Goal: Transaction & Acquisition: Purchase product/service

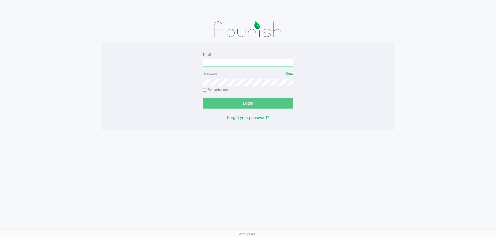
click at [237, 62] on input "Email" at bounding box center [248, 63] width 90 height 8
type input "[EMAIL_ADDRESS][DOMAIN_NAME]"
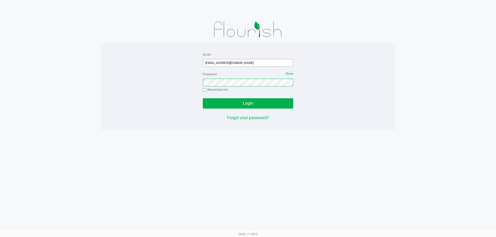
click at [203, 98] on button "Login" at bounding box center [248, 103] width 90 height 10
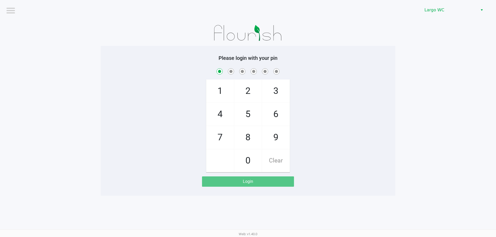
checkbox input "true"
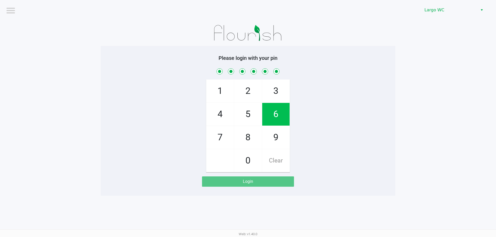
checkbox input "true"
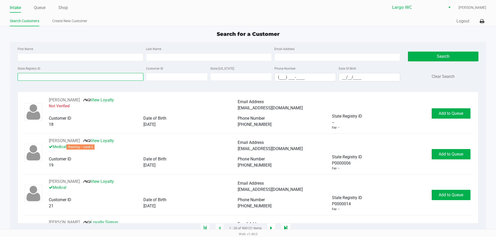
click at [91, 74] on input "State Registry ID" at bounding box center [81, 77] width 126 height 8
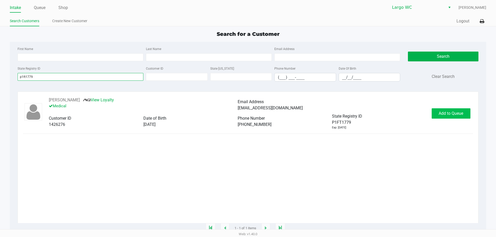
type input "p1ft1779"
click at [455, 114] on span "Add to Queue" at bounding box center [451, 113] width 25 height 5
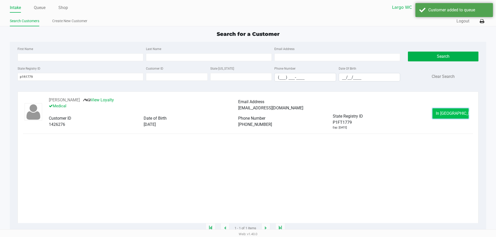
click at [447, 115] on span "In [GEOGRAPHIC_DATA]" at bounding box center [457, 113] width 43 height 5
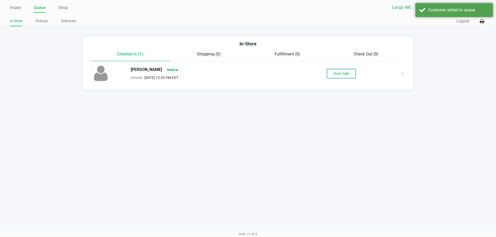
drag, startPoint x: 333, startPoint y: 74, endPoint x: 340, endPoint y: 74, distance: 7.0
click at [334, 74] on button "Start Sale" at bounding box center [341, 73] width 28 height 9
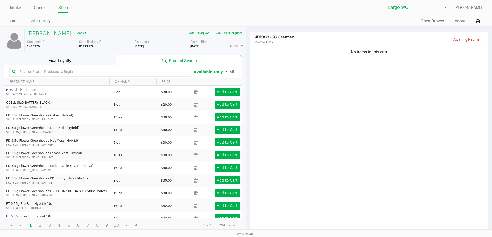
click at [229, 32] on button "View State Registry" at bounding box center [227, 33] width 30 height 8
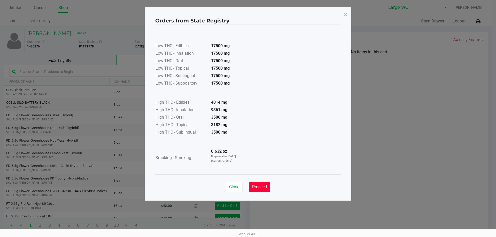
click at [263, 186] on span "Proceed" at bounding box center [259, 187] width 15 height 5
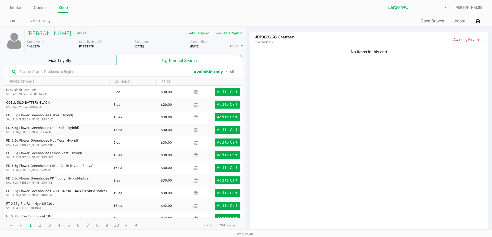
click at [116, 74] on input "text" at bounding box center [102, 72] width 171 height 8
click at [174, 70] on input "text" at bounding box center [102, 72] width 171 height 8
type input "sativa"
drag, startPoint x: 131, startPoint y: 71, endPoint x: 0, endPoint y: 85, distance: 131.8
click at [0, 85] on div "[PERSON_NAME] Medical Add Caregiver View State Registry Customer ID 1426276 Sta…" at bounding box center [123, 159] width 246 height 264
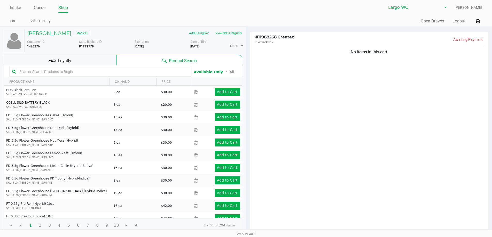
click at [132, 70] on input "text" at bounding box center [102, 72] width 171 height 8
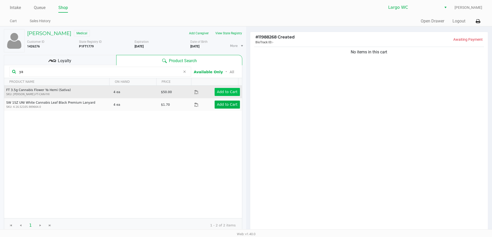
type input "ya"
click at [227, 92] on app-button-loader "Add to Cart" at bounding box center [227, 92] width 21 height 4
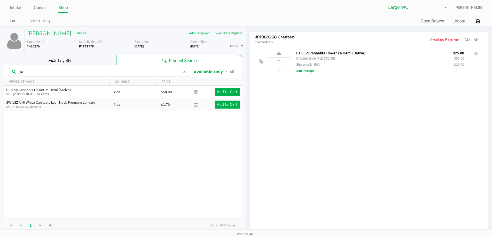
click at [278, 50] on div "1 FT 3.5g Cannabis Flower Ya Hemi (Sativa) Original price (1 @ $50.00) 50premal…" at bounding box center [369, 62] width 230 height 32
click at [278, 53] on icon at bounding box center [279, 54] width 5 height 6
type input "2"
click at [279, 53] on icon at bounding box center [279, 54] width 5 height 6
type input "3"
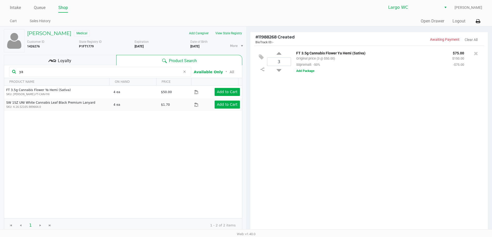
click at [279, 53] on icon at bounding box center [279, 54] width 5 height 6
type input "4"
click at [98, 53] on div "[PERSON_NAME] Medical Add Caregiver View State Registry Customer ID 1426276 Sta…" at bounding box center [123, 131] width 238 height 209
click at [103, 64] on div "Loyalty" at bounding box center [60, 60] width 112 height 10
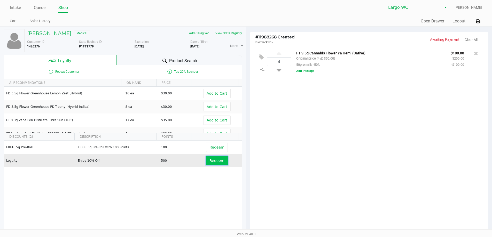
click at [207, 163] on button "Redeem" at bounding box center [216, 160] width 21 height 9
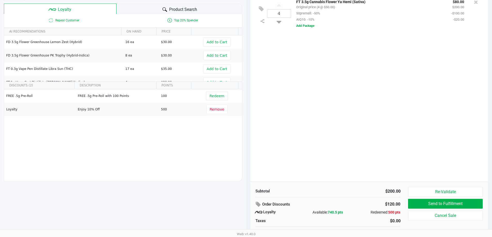
scroll to position [59, 0]
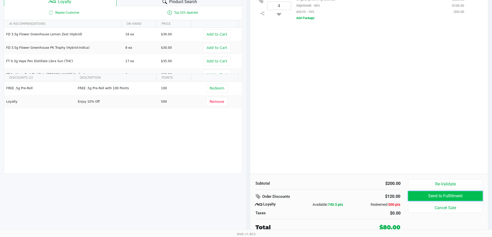
click at [453, 197] on button "Send to Fulfillment" at bounding box center [445, 196] width 74 height 10
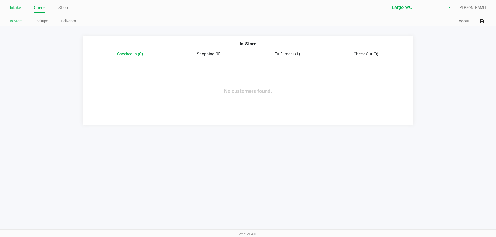
click at [15, 9] on link "Intake" at bounding box center [15, 7] width 11 height 7
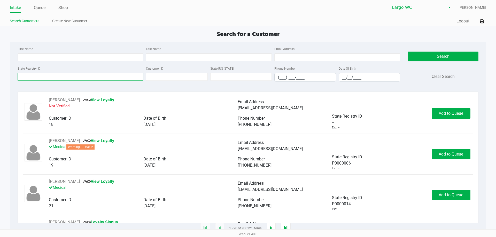
click at [60, 74] on input "State Registry ID" at bounding box center [81, 77] width 126 height 8
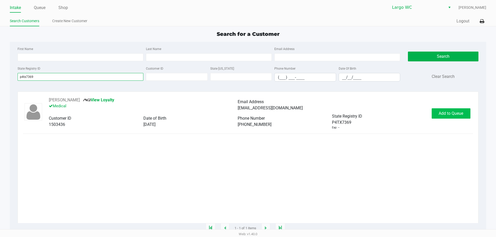
type input "p4tx7369"
click at [454, 111] on button "Add to Queue" at bounding box center [451, 113] width 39 height 10
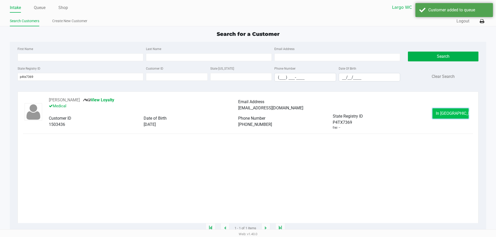
click at [450, 114] on span "In [GEOGRAPHIC_DATA]" at bounding box center [457, 113] width 43 height 5
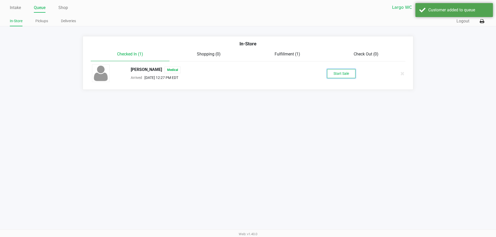
drag, startPoint x: 337, startPoint y: 74, endPoint x: 334, endPoint y: 72, distance: 3.4
click at [337, 73] on button "Start Sale" at bounding box center [341, 73] width 28 height 9
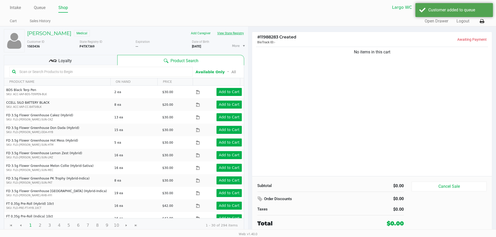
click at [224, 34] on button "View State Registry" at bounding box center [229, 33] width 30 height 8
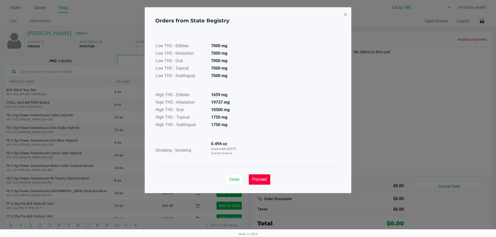
click at [266, 176] on button "Proceed" at bounding box center [259, 180] width 21 height 10
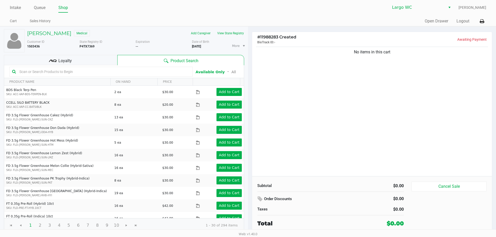
click at [169, 71] on input "text" at bounding box center [103, 72] width 173 height 8
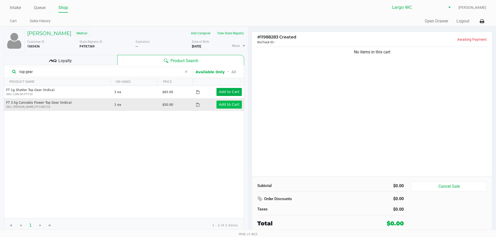
type input "top gear"
click at [228, 103] on app-button-loader "Add to Cart" at bounding box center [229, 105] width 21 height 4
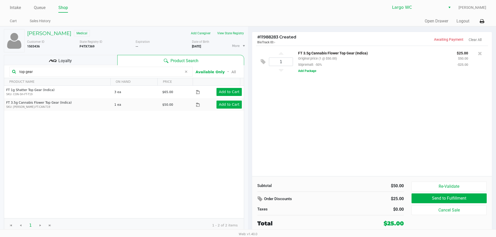
click at [186, 73] on icon at bounding box center [185, 72] width 3 height 4
click at [167, 72] on input "text" at bounding box center [103, 72] width 173 height 8
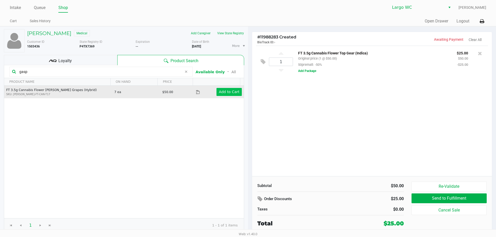
type input "gasp"
click at [230, 91] on app-button-loader "Add to Cart" at bounding box center [229, 92] width 21 height 4
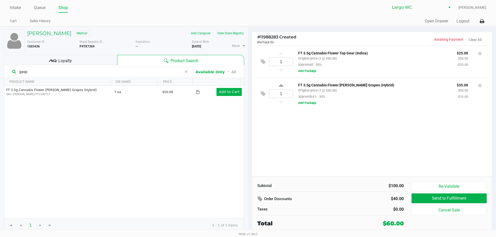
click at [107, 70] on input "gasp" at bounding box center [99, 72] width 165 height 8
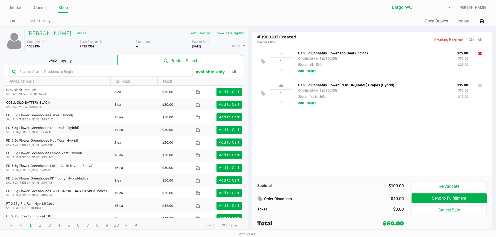
click at [479, 52] on icon at bounding box center [480, 53] width 4 height 5
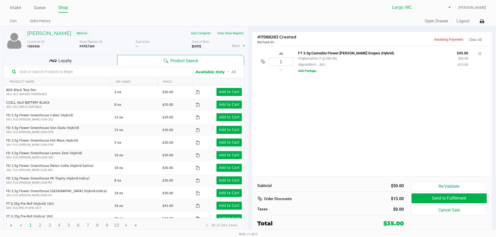
click at [167, 67] on div at bounding box center [100, 72] width 183 height 10
click at [166, 72] on input "text" at bounding box center [103, 72] width 173 height 8
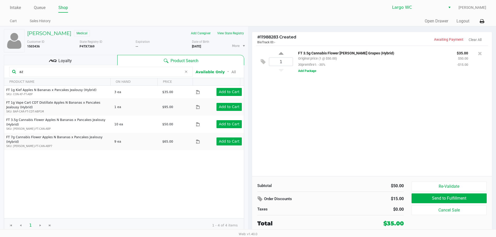
type input "a"
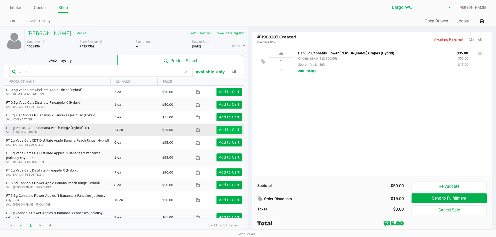
type input "apple"
click at [222, 131] on app-button-loader "Add to Cart" at bounding box center [229, 130] width 21 height 4
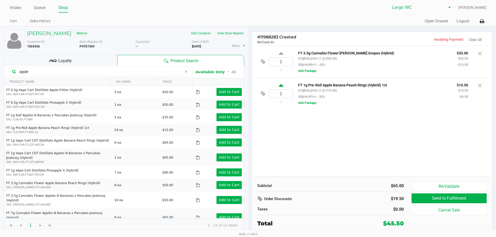
click at [281, 85] on icon at bounding box center [281, 86] width 5 height 6
type input "2"
click at [280, 85] on icon at bounding box center [281, 86] width 5 height 6
type input "3"
click at [185, 72] on icon at bounding box center [185, 72] width 3 height 4
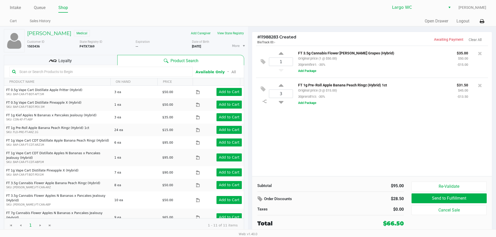
click at [139, 71] on input "text" at bounding box center [103, 72] width 173 height 8
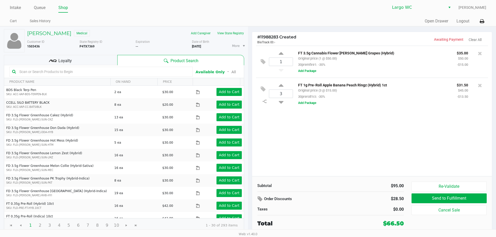
click at [181, 10] on ul "Intake Queue Shop" at bounding box center [129, 8] width 238 height 9
click at [138, 72] on input "text" at bounding box center [103, 72] width 173 height 8
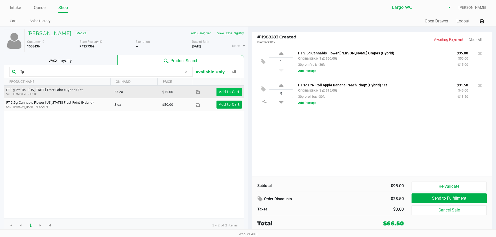
type input "ffp"
click at [229, 92] on app-button-loader "Add to Cart" at bounding box center [229, 92] width 21 height 4
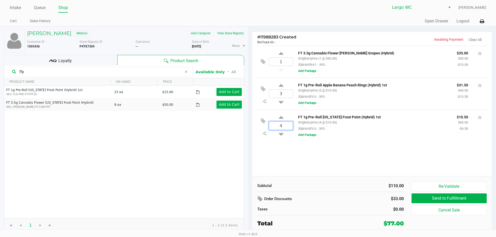
type input "4"
click at [322, 158] on div "[PERSON_NAME] Medical Add Caregiver View State Registry Customer ID 1503436 Sta…" at bounding box center [248, 130] width 496 height 209
click at [107, 70] on input "ffp" at bounding box center [99, 72] width 165 height 8
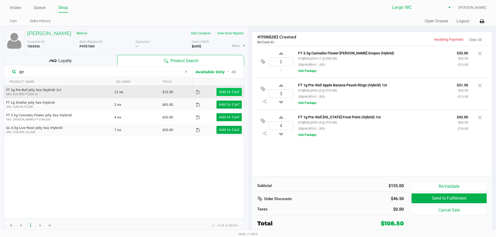
type input "jgn"
click at [223, 92] on app-button-loader "Add to Cart" at bounding box center [229, 92] width 21 height 4
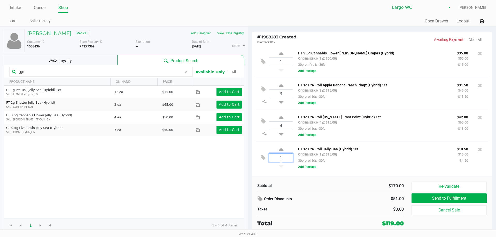
click at [280, 156] on input "1" at bounding box center [281, 158] width 24 height 8
type input "4"
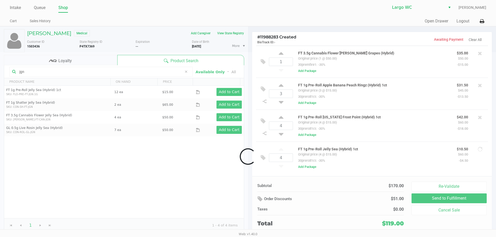
click at [313, 180] on div "Loading [PERSON_NAME] Medical Add Caregiver View State Registry Customer ID 150…" at bounding box center [248, 130] width 496 height 209
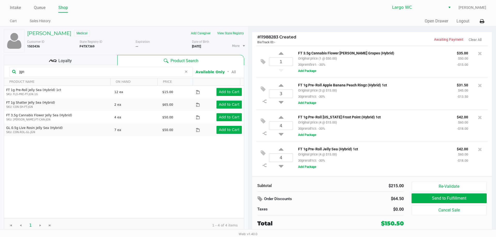
click at [143, 73] on input "jgn" at bounding box center [99, 72] width 165 height 8
click at [144, 73] on input "jgn" at bounding box center [99, 72] width 165 height 8
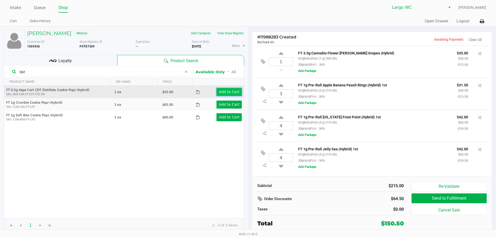
click at [229, 91] on app-button-loader "Add to Cart" at bounding box center [229, 92] width 21 height 4
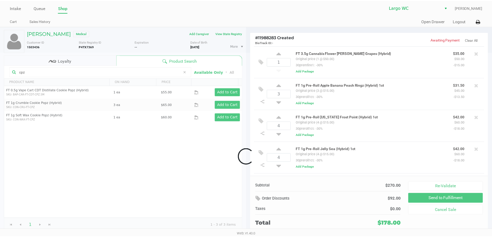
scroll to position [31, 0]
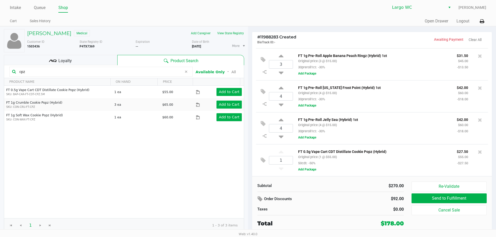
click at [142, 72] on input "cpz" at bounding box center [99, 72] width 165 height 8
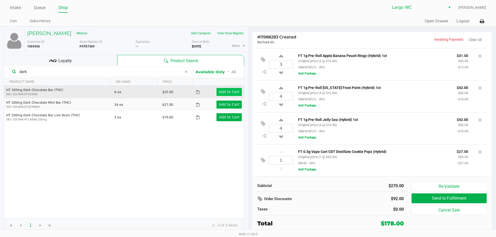
type input "dark"
click at [233, 91] on app-button-loader "Add to Cart" at bounding box center [229, 92] width 21 height 4
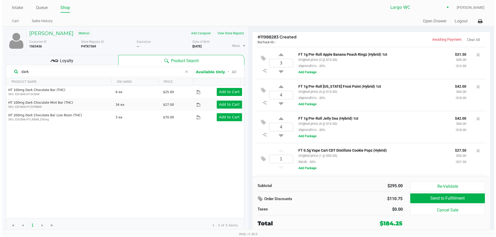
scroll to position [63, 0]
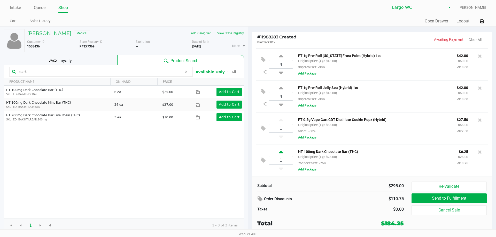
click at [280, 150] on icon at bounding box center [281, 153] width 5 height 6
type input "2"
drag, startPoint x: 94, startPoint y: 64, endPoint x: 106, endPoint y: 62, distance: 12.0
click at [94, 63] on div "Loyalty" at bounding box center [60, 60] width 113 height 10
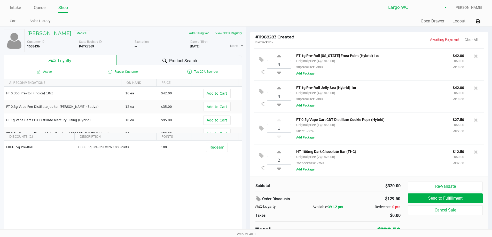
click at [177, 60] on span "Product Search" at bounding box center [183, 61] width 28 height 6
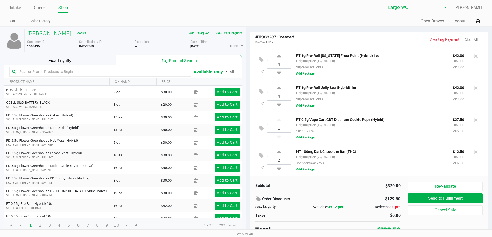
click at [86, 56] on div "Loyalty" at bounding box center [60, 60] width 112 height 10
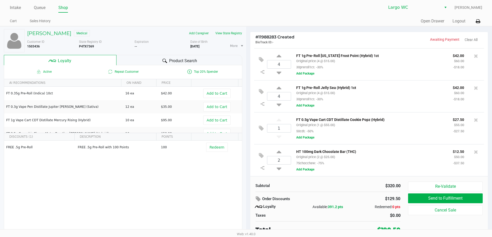
click at [138, 59] on div "Product Search" at bounding box center [179, 60] width 126 height 10
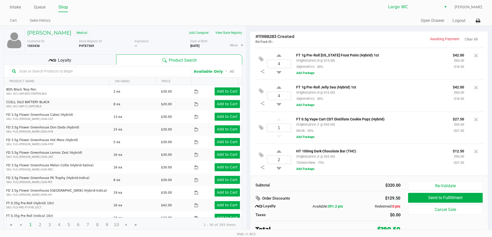
scroll to position [2, 0]
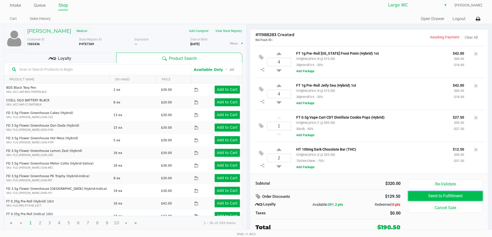
click at [436, 194] on button "Send to Fulfillment" at bounding box center [445, 196] width 74 height 10
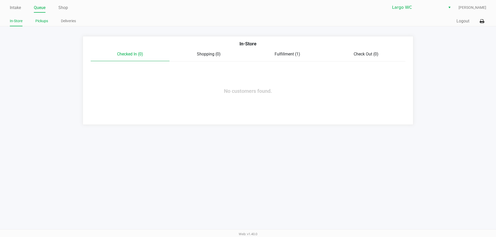
click at [40, 22] on link "Pickups" at bounding box center [41, 21] width 13 height 6
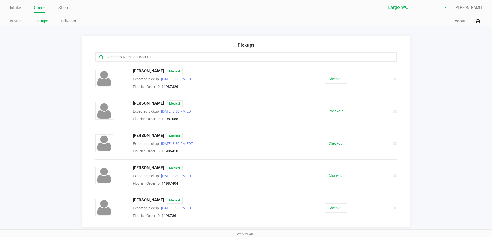
click at [124, 57] on input "text" at bounding box center [238, 57] width 264 height 6
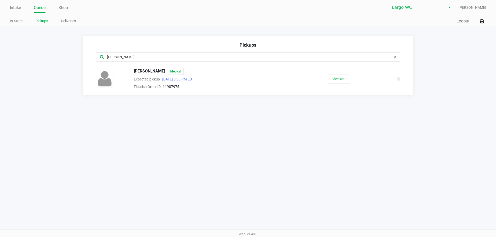
type input "[PERSON_NAME]"
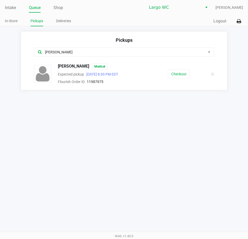
drag, startPoint x: 209, startPoint y: 51, endPoint x: 205, endPoint y: 53, distance: 4.4
click at [209, 51] on icon at bounding box center [209, 52] width 2 height 4
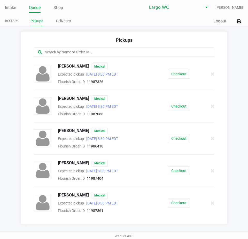
click at [165, 52] on input "text" at bounding box center [121, 52] width 155 height 6
click at [11, 8] on link "Intake" at bounding box center [10, 7] width 11 height 7
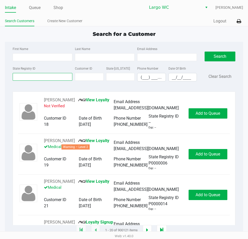
click at [57, 78] on input "State Registry ID" at bounding box center [43, 77] width 60 height 8
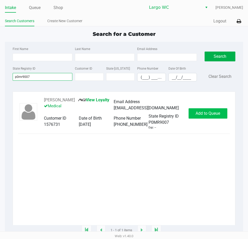
type input "p0mr9007"
click at [212, 116] on span "Add to Queue" at bounding box center [208, 113] width 25 height 5
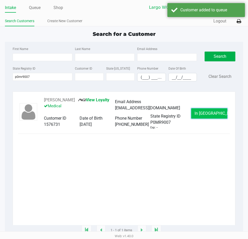
click at [215, 116] on span "In [GEOGRAPHIC_DATA]" at bounding box center [216, 113] width 43 height 5
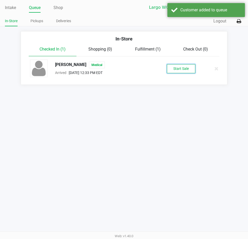
drag, startPoint x: 183, startPoint y: 67, endPoint x: 206, endPoint y: 73, distance: 24.1
click at [185, 67] on button "Start Sale" at bounding box center [181, 68] width 28 height 9
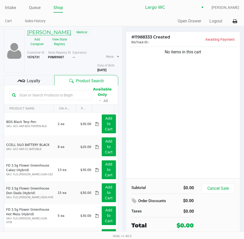
click at [62, 32] on h5 "[PERSON_NAME]" at bounding box center [49, 32] width 44 height 6
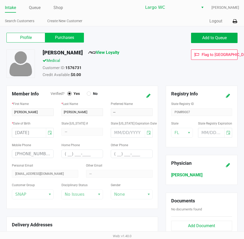
click at [62, 35] on label "Purchases" at bounding box center [64, 38] width 39 height 10
click at [0, 0] on 1 "Purchases" at bounding box center [0, 0] width 0 height 0
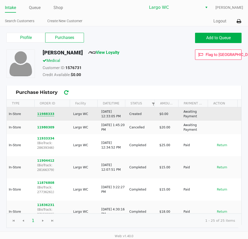
click at [45, 114] on button "11988333" at bounding box center [45, 114] width 17 height 5
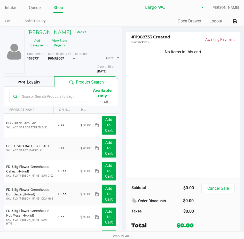
click at [58, 42] on button "View State Registry" at bounding box center [58, 43] width 22 height 13
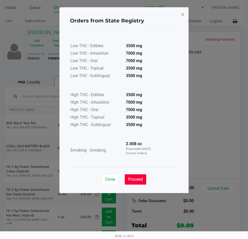
click at [136, 176] on button "Proceed" at bounding box center [135, 180] width 21 height 10
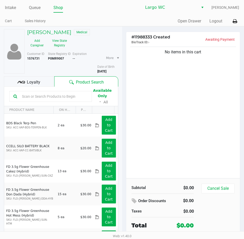
click at [71, 96] on input "text" at bounding box center [54, 97] width 68 height 8
click at [56, 43] on button "View State Registry" at bounding box center [58, 43] width 22 height 13
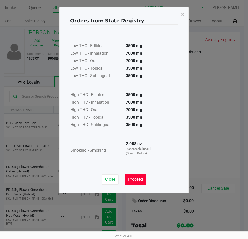
click at [138, 180] on span "Proceed" at bounding box center [135, 179] width 15 height 5
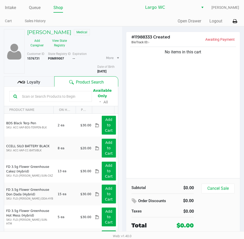
click at [74, 99] on input "text" at bounding box center [54, 97] width 68 height 8
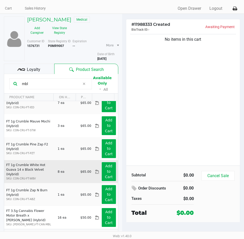
scroll to position [20, 0]
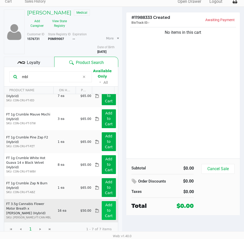
type input "mbl"
click at [105, 212] on app-button-loader "Add to Cart" at bounding box center [109, 210] width 8 height 15
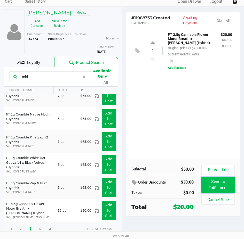
click at [219, 183] on button "Send to Fulfillment" at bounding box center [217, 185] width 33 height 16
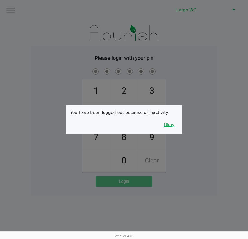
click at [171, 127] on button "Okay" at bounding box center [168, 125] width 17 height 10
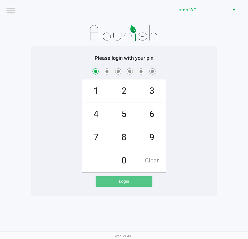
checkbox input "true"
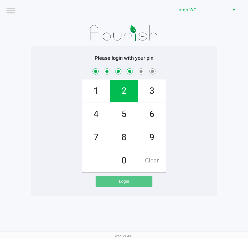
checkbox input "true"
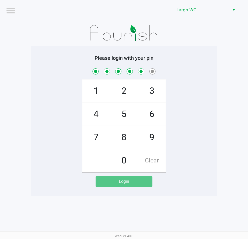
checkbox input "true"
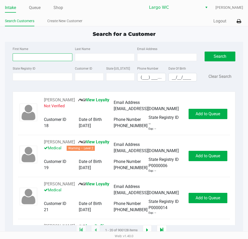
click at [31, 57] on input "First Name" at bounding box center [43, 57] width 60 height 8
type input "[PERSON_NAME]"
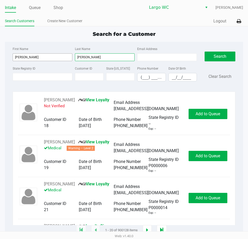
type input "[PERSON_NAME]"
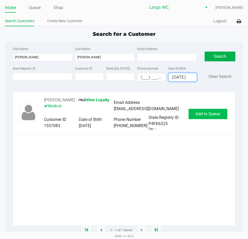
type input "[DATE]"
click at [204, 115] on span "Add to Queue" at bounding box center [208, 114] width 25 height 5
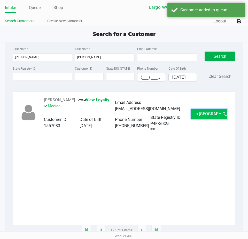
click at [204, 115] on span "In [GEOGRAPHIC_DATA]" at bounding box center [216, 114] width 43 height 5
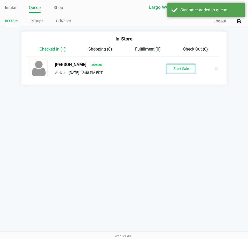
click at [182, 71] on button "Start Sale" at bounding box center [181, 68] width 28 height 9
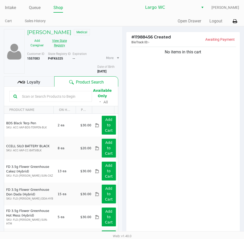
click at [62, 43] on button "View State Registry" at bounding box center [58, 43] width 22 height 13
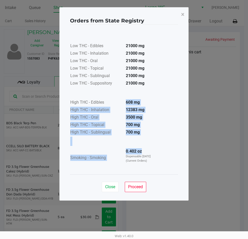
drag, startPoint x: 125, startPoint y: 128, endPoint x: 125, endPoint y: 103, distance: 24.8
click at [125, 103] on div "Low THC - Edibles 21000 mg Low THC - Inhalation 21000 mg Low THC - Oral 21000 m…" at bounding box center [124, 99] width 108 height 137
click at [125, 103] on td "608 mg" at bounding box center [140, 102] width 36 height 7
drag, startPoint x: 127, startPoint y: 102, endPoint x: 153, endPoint y: 160, distance: 63.9
click at [153, 160] on div "Low THC - Edibles 21000 mg Low THC - Inhalation 21000 mg Low THC - Oral 21000 m…" at bounding box center [124, 99] width 108 height 137
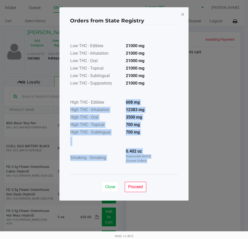
click at [152, 159] on p "Dispensable [DATE] (Current Orders)" at bounding box center [140, 159] width 28 height 9
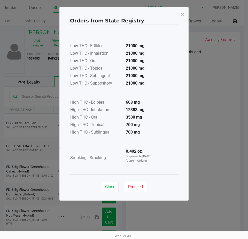
drag, startPoint x: 121, startPoint y: 107, endPoint x: 154, endPoint y: 165, distance: 66.4
click at [154, 165] on div "Low THC - Edibles 21000 mg Low THC - Inhalation 21000 mg Low THC - Oral 21000 m…" at bounding box center [124, 99] width 108 height 137
click at [152, 161] on p "Dispensable [DATE] (Current Orders)" at bounding box center [140, 159] width 28 height 9
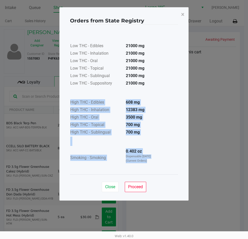
drag, startPoint x: 149, startPoint y: 160, endPoint x: 128, endPoint y: 104, distance: 59.5
click at [126, 95] on div "Low THC - Edibles 21000 mg Low THC - Inhalation 21000 mg Low THC - Oral 21000 m…" at bounding box center [124, 99] width 108 height 137
click at [128, 105] on td "608 mg" at bounding box center [140, 102] width 36 height 7
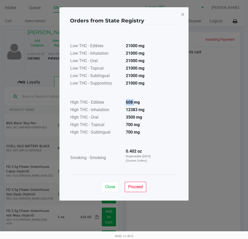
click at [128, 105] on td "608 mg" at bounding box center [140, 102] width 36 height 7
click at [129, 105] on td "608 mg" at bounding box center [140, 102] width 36 height 7
click at [132, 133] on strong "700 mg" at bounding box center [133, 132] width 14 height 5
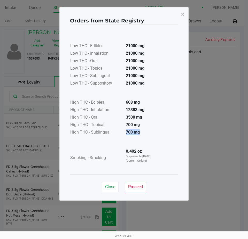
click at [132, 133] on strong "700 mg" at bounding box center [133, 132] width 14 height 5
click at [132, 126] on strong "700 mg" at bounding box center [133, 124] width 14 height 5
click at [139, 112] on td "12383 mg" at bounding box center [140, 110] width 36 height 7
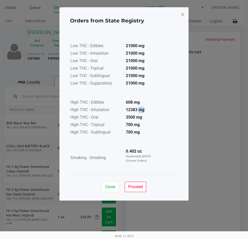
click at [139, 112] on td "12383 mg" at bounding box center [140, 110] width 36 height 7
click at [145, 152] on td "0.402 oz Dispensable [DATE] (Current Orders)" at bounding box center [140, 158] width 36 height 20
drag, startPoint x: 127, startPoint y: 110, endPoint x: 149, endPoint y: 113, distance: 22.1
click at [149, 113] on td "12383 mg" at bounding box center [140, 110] width 36 height 7
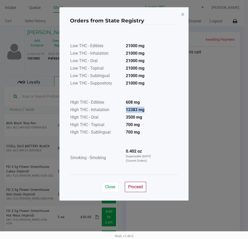
click at [149, 113] on td "12383 mg" at bounding box center [140, 110] width 36 height 7
click at [142, 113] on td "12383 mg" at bounding box center [140, 110] width 36 height 7
click at [133, 106] on td "608 mg" at bounding box center [140, 102] width 36 height 7
click at [136, 111] on strong "12383 mg" at bounding box center [135, 109] width 19 height 5
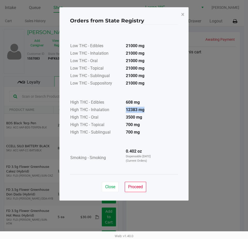
click at [136, 111] on strong "12383 mg" at bounding box center [135, 109] width 19 height 5
click at [136, 110] on strong "12383 mg" at bounding box center [135, 109] width 19 height 5
click at [134, 101] on strong "608 mg" at bounding box center [133, 102] width 14 height 5
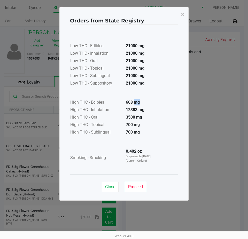
click at [134, 101] on strong "608 mg" at bounding box center [133, 102] width 14 height 5
click at [135, 150] on strong "0.402 oz" at bounding box center [134, 151] width 16 height 5
click at [133, 186] on span "Proceed" at bounding box center [135, 187] width 15 height 5
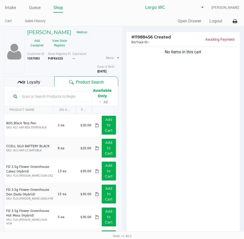
click at [64, 95] on input "text" at bounding box center [54, 97] width 68 height 8
click at [76, 98] on input "text" at bounding box center [54, 97] width 68 height 8
click at [65, 99] on input "text" at bounding box center [54, 97] width 68 height 8
click at [42, 94] on input "text" at bounding box center [54, 97] width 68 height 8
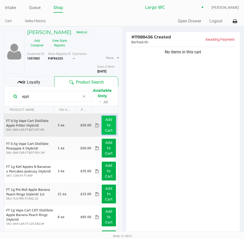
click at [110, 126] on button "Add to Cart" at bounding box center [109, 125] width 14 height 19
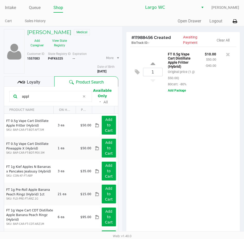
click at [51, 95] on input "appl" at bounding box center [50, 97] width 60 height 8
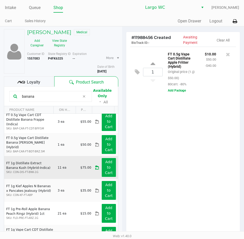
scroll to position [52, 0]
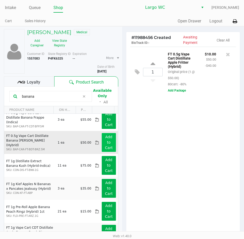
type input "banana"
click at [109, 143] on button "Add to Cart" at bounding box center [109, 142] width 14 height 19
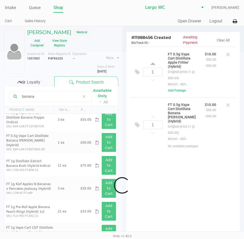
click at [84, 97] on icon at bounding box center [83, 97] width 3 height 4
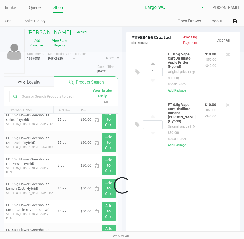
click at [70, 99] on div at bounding box center [122, 185] width 244 height 267
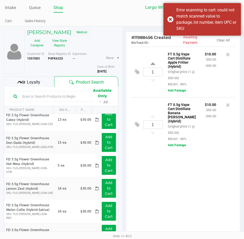
click at [76, 99] on input "text" at bounding box center [54, 97] width 68 height 8
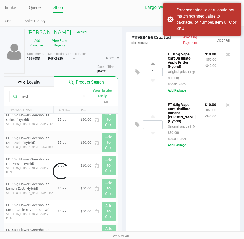
scroll to position [0, 0]
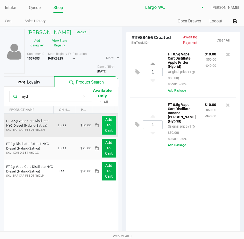
type input "nyd"
click at [106, 121] on app-button-loader "Add to Cart" at bounding box center [109, 125] width 8 height 15
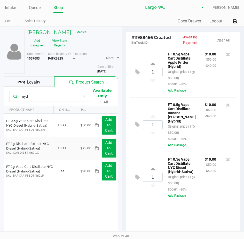
drag, startPoint x: 63, startPoint y: 97, endPoint x: 87, endPoint y: 99, distance: 24.2
click at [64, 97] on input "nyd" at bounding box center [50, 97] width 60 height 8
click at [85, 97] on icon at bounding box center [83, 97] width 3 height 4
click at [66, 96] on input "text" at bounding box center [54, 97] width 68 height 8
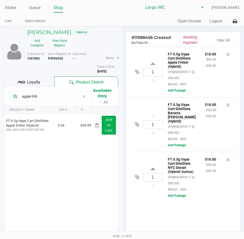
type input "apple fritt"
click at [84, 96] on icon at bounding box center [83, 97] width 3 height 4
click at [64, 96] on input "text" at bounding box center [54, 97] width 68 height 8
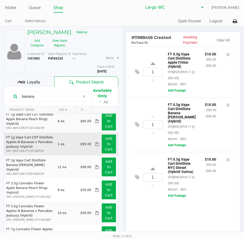
scroll to position [171, 0]
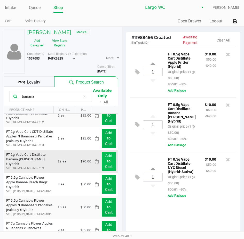
type input "banana"
click at [105, 158] on app-button-loader "Add to Cart" at bounding box center [109, 161] width 8 height 15
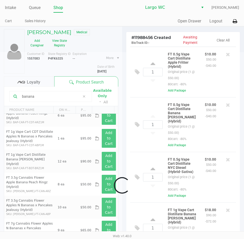
scroll to position [17, 0]
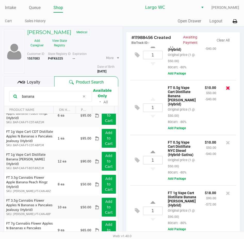
click at [226, 88] on icon at bounding box center [228, 87] width 4 height 5
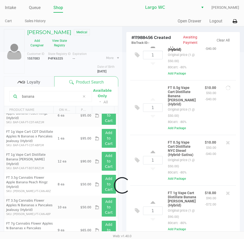
scroll to position [0, 0]
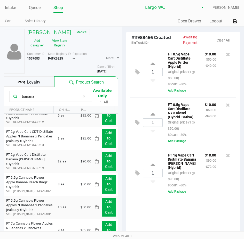
drag, startPoint x: 90, startPoint y: 96, endPoint x: 85, endPoint y: 97, distance: 4.7
click at [89, 96] on div "banana" at bounding box center [50, 96] width 83 height 11
click at [83, 97] on icon at bounding box center [83, 97] width 3 height 4
click at [72, 97] on input "text" at bounding box center [54, 97] width 68 height 8
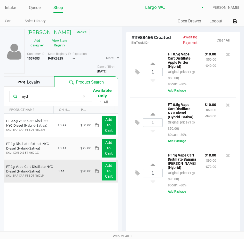
type input "nyd"
click at [103, 169] on button "Add to Cart" at bounding box center [109, 171] width 14 height 19
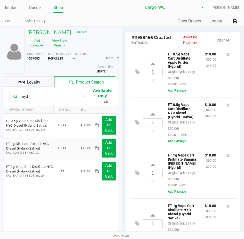
scroll to position [17, 0]
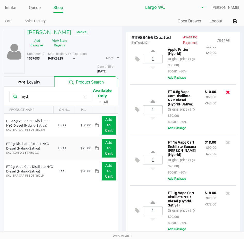
click at [226, 91] on icon at bounding box center [228, 92] width 4 height 5
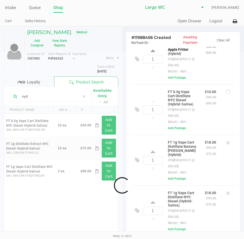
scroll to position [0, 0]
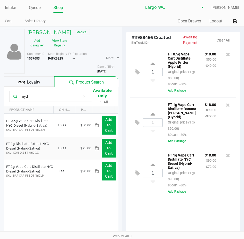
click at [81, 97] on span at bounding box center [84, 97] width 8 height 6
click at [62, 99] on input "text" at bounding box center [54, 97] width 68 height 8
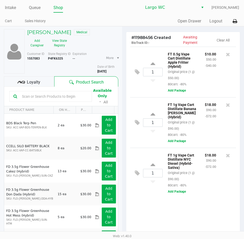
click at [60, 96] on input "text" at bounding box center [54, 97] width 68 height 8
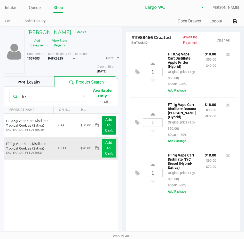
type input "trk"
click at [104, 146] on button "Add to Cart" at bounding box center [109, 148] width 14 height 19
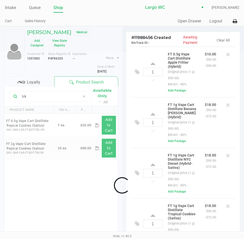
scroll to position [21, 0]
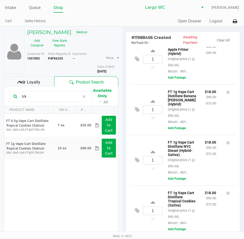
click at [84, 97] on icon at bounding box center [83, 97] width 3 height 4
click at [51, 98] on input "text" at bounding box center [54, 97] width 68 height 8
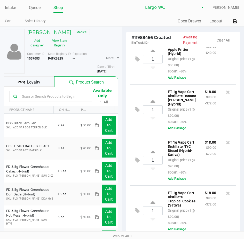
click at [57, 95] on input "text" at bounding box center [54, 97] width 68 height 8
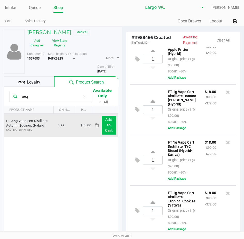
type input "aeq"
click at [102, 120] on button "Add to Cart" at bounding box center [109, 125] width 14 height 19
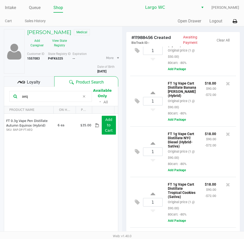
scroll to position [77, 0]
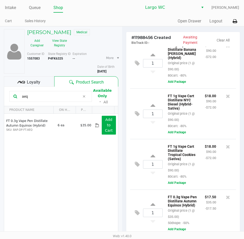
click at [84, 96] on icon at bounding box center [83, 97] width 3 height 4
click at [50, 99] on input "text" at bounding box center [54, 97] width 68 height 8
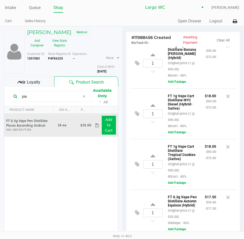
type input "pia"
click at [105, 124] on app-button-loader "Add to Cart" at bounding box center [109, 125] width 8 height 15
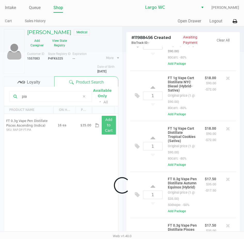
scroll to position [134, 0]
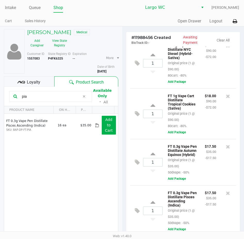
click at [85, 97] on icon at bounding box center [83, 97] width 3 height 4
click at [65, 97] on input "text" at bounding box center [54, 97] width 68 height 8
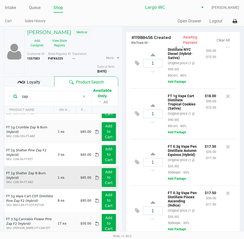
scroll to position [26, 0]
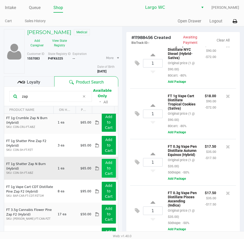
type input "zap"
click at [103, 168] on button "Add to Cart" at bounding box center [109, 168] width 14 height 19
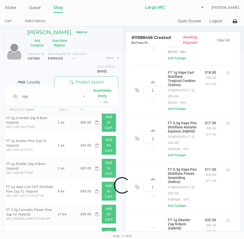
scroll to position [187, 0]
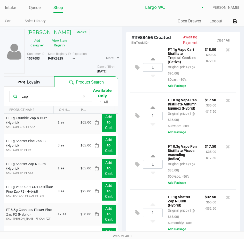
click at [83, 96] on icon at bounding box center [83, 97] width 3 height 4
click at [56, 97] on input "text" at bounding box center [54, 97] width 68 height 8
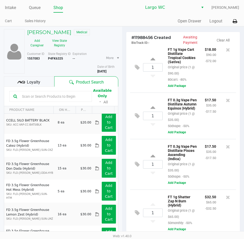
click at [57, 95] on input "text" at bounding box center [54, 97] width 68 height 8
click at [56, 95] on input "text" at bounding box center [54, 97] width 68 height 8
click at [59, 96] on input "text" at bounding box center [54, 97] width 68 height 8
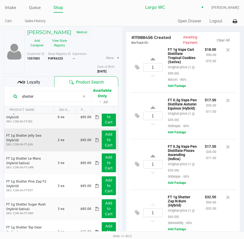
scroll to position [77, 0]
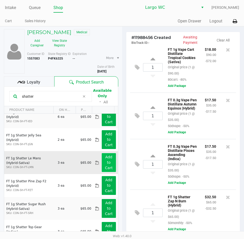
type input "shatter"
click at [105, 161] on app-button-loader "Add to Cart" at bounding box center [109, 162] width 8 height 15
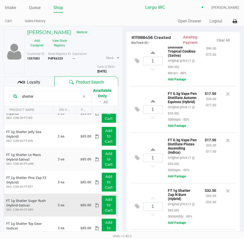
scroll to position [73, 0]
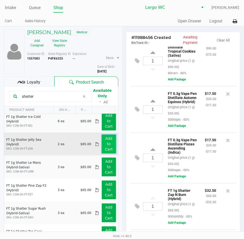
click at [104, 147] on button "Add to Cart" at bounding box center [109, 144] width 14 height 19
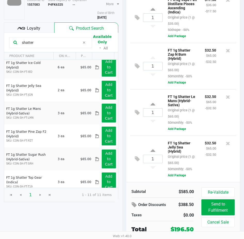
scroll to position [191, 0]
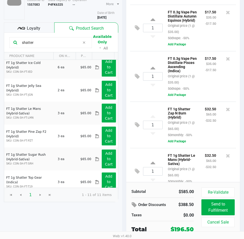
click at [35, 29] on span "Loyalty" at bounding box center [33, 28] width 13 height 6
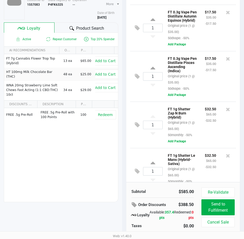
click at [91, 29] on span "Product Search" at bounding box center [90, 28] width 28 height 6
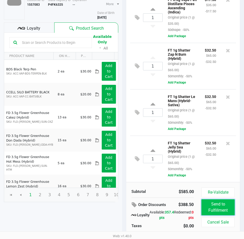
click at [221, 209] on button "Send to Fulfillment" at bounding box center [217, 208] width 33 height 16
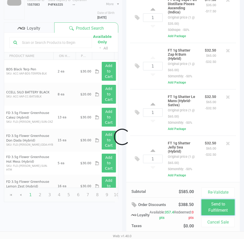
scroll to position [294, 0]
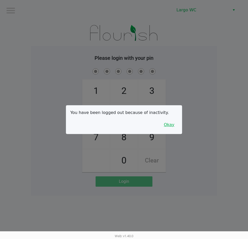
click at [167, 126] on button "Okay" at bounding box center [168, 125] width 17 height 10
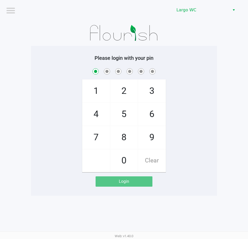
checkbox input "true"
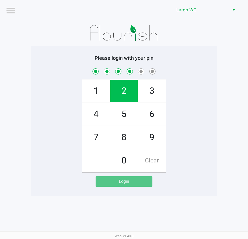
checkbox input "true"
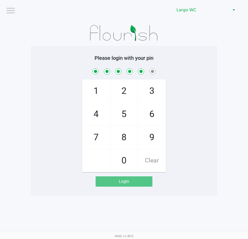
checkbox input "true"
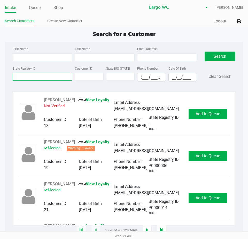
click at [38, 77] on input "State Registry ID" at bounding box center [43, 77] width 60 height 8
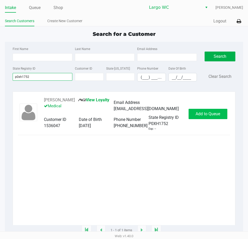
type input "p0xh1752"
click at [208, 115] on span "Add to Queue" at bounding box center [208, 114] width 25 height 5
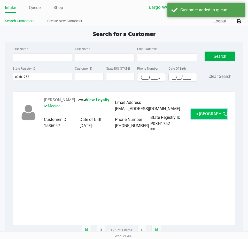
click at [207, 116] on span "In [GEOGRAPHIC_DATA]" at bounding box center [216, 114] width 43 height 5
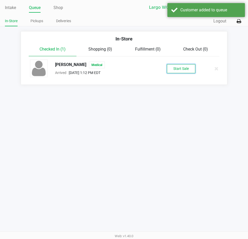
click at [180, 69] on button "Start Sale" at bounding box center [181, 68] width 28 height 9
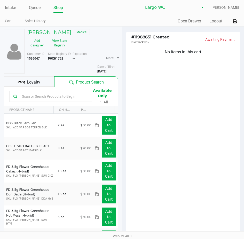
click at [67, 94] on input "text" at bounding box center [54, 97] width 68 height 8
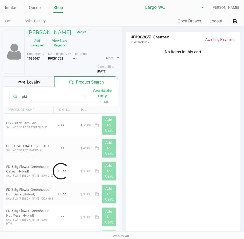
type input "pkt"
click at [57, 44] on button "View State Registry" at bounding box center [58, 43] width 22 height 13
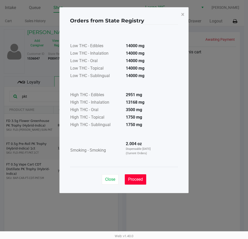
click at [138, 176] on button "Proceed" at bounding box center [135, 180] width 21 height 10
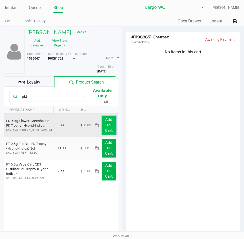
click at [105, 122] on button "Add to Cart" at bounding box center [109, 125] width 14 height 19
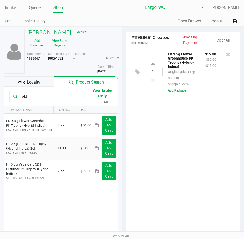
drag, startPoint x: 84, startPoint y: 98, endPoint x: 72, endPoint y: 97, distance: 12.2
click at [85, 98] on icon at bounding box center [83, 97] width 3 height 4
click at [68, 97] on input "text" at bounding box center [54, 97] width 68 height 8
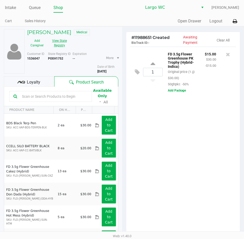
click at [60, 43] on button "View State Registry" at bounding box center [58, 43] width 22 height 13
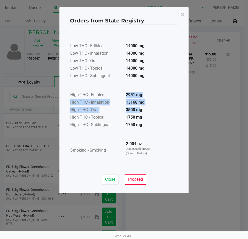
drag, startPoint x: 124, startPoint y: 93, endPoint x: 140, endPoint y: 113, distance: 25.7
click at [140, 113] on table "High THC - Edibles 2951 mg High THC - Inhalation 13168 mg High THC - Oral 3500 …" at bounding box center [114, 104] width 88 height 49
drag, startPoint x: 139, startPoint y: 184, endPoint x: 139, endPoint y: 181, distance: 3.1
click at [139, 181] on button "Proceed" at bounding box center [135, 180] width 21 height 10
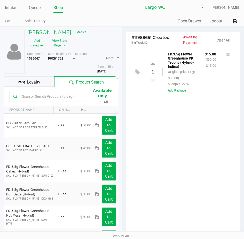
click at [37, 98] on input "text" at bounding box center [54, 97] width 68 height 8
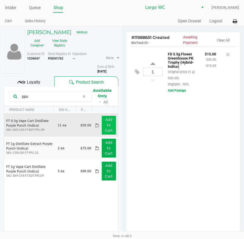
type input "ppu"
click at [105, 123] on app-button-loader "Add to Cart" at bounding box center [109, 125] width 8 height 15
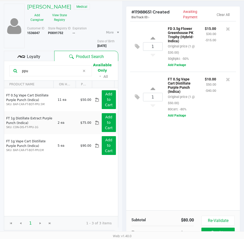
scroll to position [54, 0]
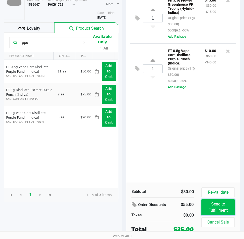
click at [220, 210] on button "Send to Fulfillment" at bounding box center [217, 208] width 33 height 16
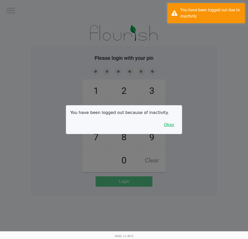
click at [171, 128] on button "Okay" at bounding box center [168, 125] width 17 height 10
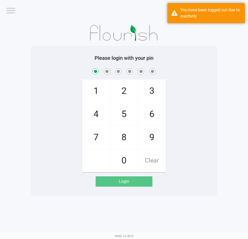
checkbox input "true"
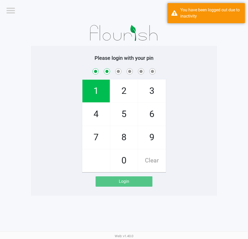
checkbox input "true"
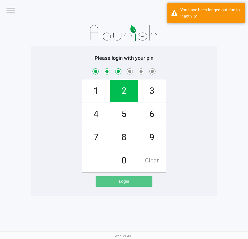
checkbox input "true"
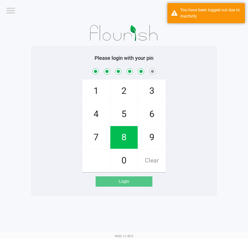
checkbox input "true"
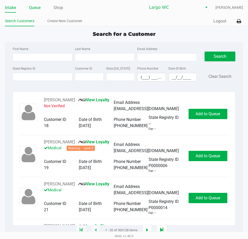
click at [40, 9] on link "Queue" at bounding box center [35, 7] width 12 height 7
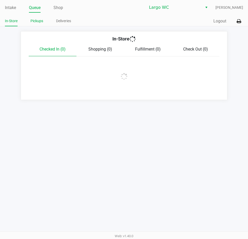
click at [35, 24] on li "Pickups" at bounding box center [36, 21] width 13 height 9
drag, startPoint x: 32, startPoint y: 19, endPoint x: 51, endPoint y: 30, distance: 22.1
click at [33, 20] on link "Pickups" at bounding box center [36, 21] width 13 height 6
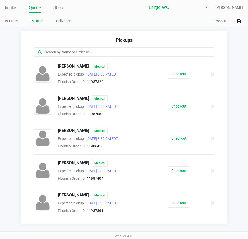
click at [89, 52] on input "text" at bounding box center [121, 52] width 155 height 6
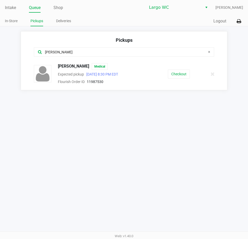
type input "[PERSON_NAME]"
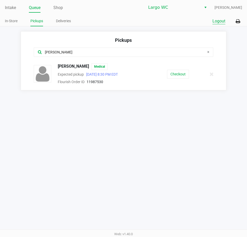
click at [221, 20] on button "Logout" at bounding box center [219, 21] width 13 height 6
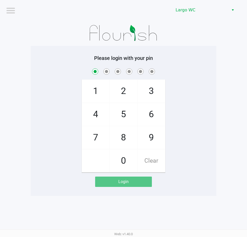
checkbox input "true"
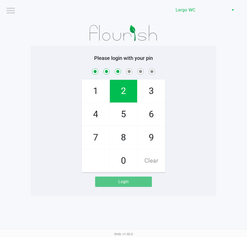
checkbox input "true"
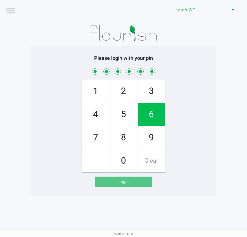
checkbox input "true"
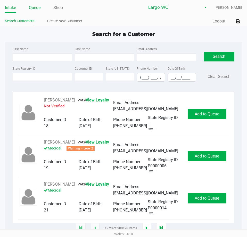
drag, startPoint x: 34, startPoint y: 7, endPoint x: 33, endPoint y: 16, distance: 8.4
click at [34, 8] on link "Queue" at bounding box center [35, 7] width 12 height 7
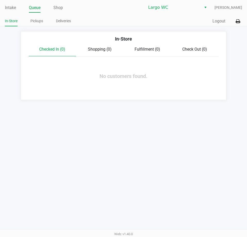
drag, startPoint x: 32, startPoint y: 20, endPoint x: 49, endPoint y: 39, distance: 25.6
click at [33, 25] on li "Pickups" at bounding box center [36, 21] width 13 height 9
click at [42, 21] on link "Pickups" at bounding box center [36, 21] width 13 height 6
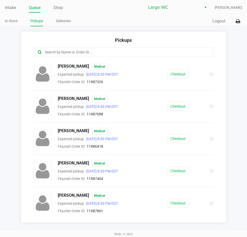
click at [80, 54] on input "text" at bounding box center [121, 52] width 154 height 6
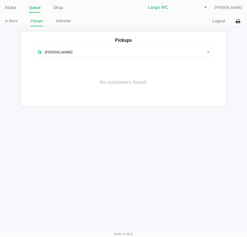
type input "[PERSON_NAME]"
click at [209, 51] on icon at bounding box center [208, 52] width 2 height 4
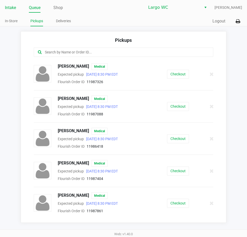
click at [10, 10] on link "Intake" at bounding box center [10, 7] width 11 height 7
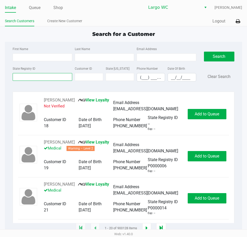
click at [35, 75] on input "State Registry ID" at bounding box center [42, 77] width 59 height 8
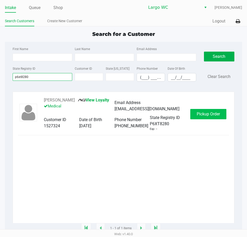
type input "p6xt8280"
click at [206, 115] on span "Pickup Order" at bounding box center [208, 114] width 23 height 5
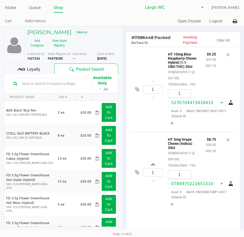
drag, startPoint x: 33, startPoint y: 9, endPoint x: 42, endPoint y: 9, distance: 9.0
click at [33, 9] on link "Queue" at bounding box center [35, 7] width 12 height 7
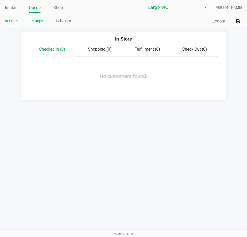
click at [41, 23] on link "Pickups" at bounding box center [36, 21] width 13 height 6
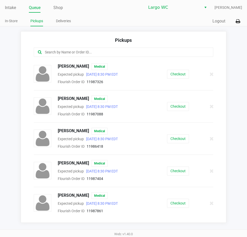
click at [65, 52] on input "text" at bounding box center [121, 52] width 154 height 6
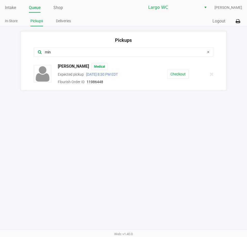
type input "min"
click at [141, 149] on div "Intake Queue Shop Largo WC [PERSON_NAME] In-Store Pickups Deliveries Quick Sale…" at bounding box center [123, 118] width 247 height 237
click at [77, 53] on input "min" at bounding box center [121, 52] width 154 height 6
click at [13, 6] on link "Intake" at bounding box center [10, 7] width 11 height 7
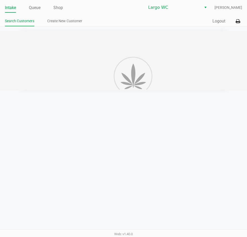
click at [18, 24] on li "Search Customers" at bounding box center [19, 21] width 29 height 9
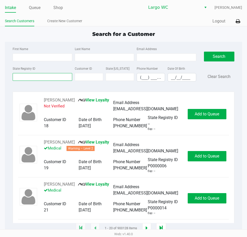
drag, startPoint x: 40, startPoint y: 78, endPoint x: 44, endPoint y: 81, distance: 4.6
click at [41, 78] on input "State Registry ID" at bounding box center [42, 77] width 59 height 8
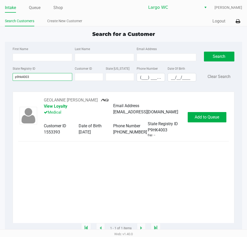
type input "p9hk4003"
click at [217, 115] on span "Add to Queue" at bounding box center [207, 117] width 25 height 5
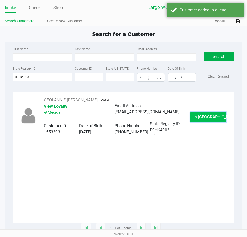
click at [213, 116] on span "In [GEOGRAPHIC_DATA]" at bounding box center [215, 117] width 43 height 5
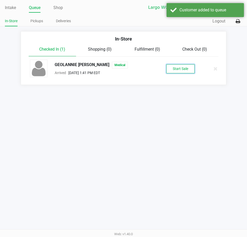
click at [187, 72] on button "Start Sale" at bounding box center [181, 68] width 28 height 9
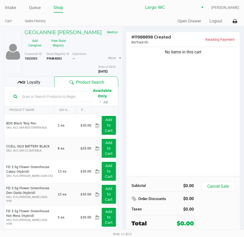
click at [65, 97] on input "text" at bounding box center [54, 97] width 68 height 8
click at [57, 44] on button "View State Registry" at bounding box center [57, 43] width 24 height 13
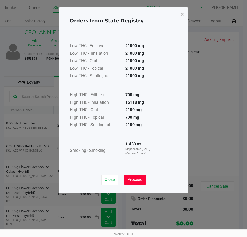
click at [135, 175] on button "Proceed" at bounding box center [135, 180] width 21 height 10
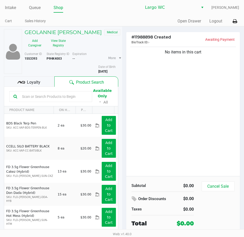
click at [49, 97] on input "text" at bounding box center [54, 97] width 68 height 8
click at [77, 94] on input "text" at bounding box center [54, 97] width 68 height 8
click at [58, 48] on button "View State Registry" at bounding box center [57, 43] width 24 height 13
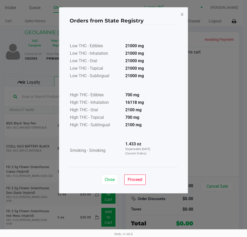
click at [138, 172] on div "Close Proceed" at bounding box center [124, 177] width 108 height 21
click at [133, 177] on button "Proceed" at bounding box center [135, 180] width 21 height 10
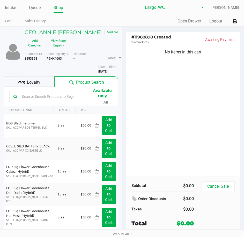
click at [80, 99] on input "text" at bounding box center [54, 97] width 68 height 8
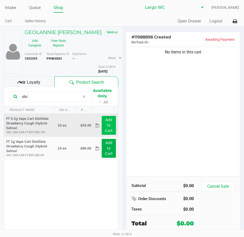
type input "sbc"
click at [105, 126] on app-button-loader "Add to Cart" at bounding box center [109, 125] width 8 height 15
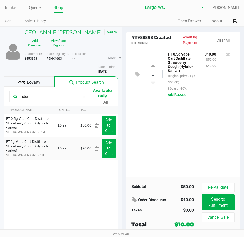
click at [83, 97] on icon at bounding box center [83, 97] width 3 height 4
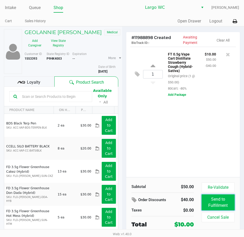
click at [224, 200] on button "Send to Fulfillment" at bounding box center [217, 203] width 33 height 16
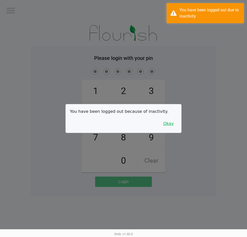
click at [168, 122] on button "Okay" at bounding box center [168, 124] width 17 height 10
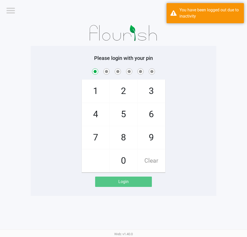
checkbox input "true"
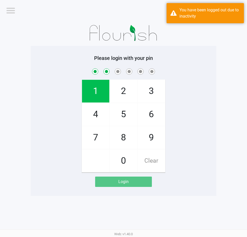
checkbox input "true"
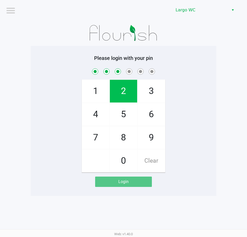
checkbox input "true"
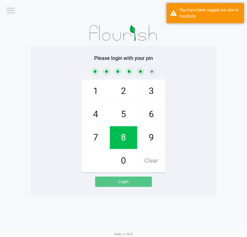
checkbox input "true"
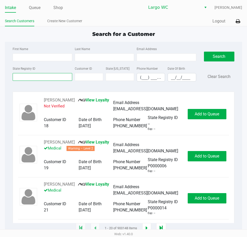
click at [41, 74] on input "State Registry ID" at bounding box center [42, 77] width 59 height 8
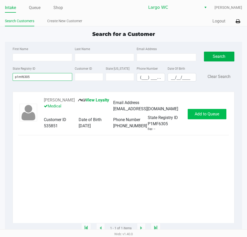
type input "p1mf6305"
click at [211, 115] on span "Add to Queue" at bounding box center [207, 114] width 25 height 5
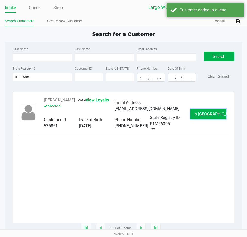
click at [211, 115] on span "In [GEOGRAPHIC_DATA]" at bounding box center [215, 114] width 43 height 5
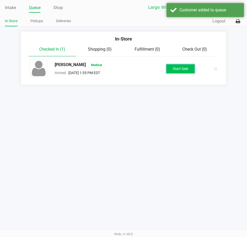
click at [182, 69] on button "Start Sale" at bounding box center [181, 68] width 28 height 9
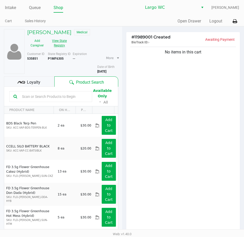
click at [53, 38] on button "View State Registry" at bounding box center [58, 43] width 22 height 13
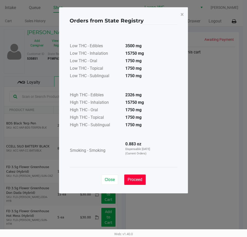
click at [139, 180] on span "Proceed" at bounding box center [135, 179] width 15 height 5
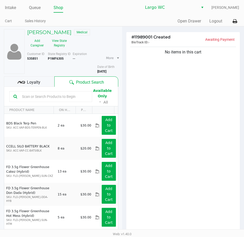
click at [57, 94] on input "text" at bounding box center [54, 97] width 68 height 8
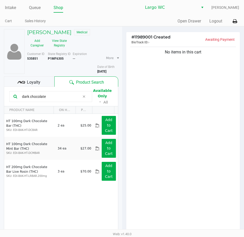
type input "dark chocolate"
click at [174, 175] on div "No items in this cart" at bounding box center [183, 139] width 114 height 187
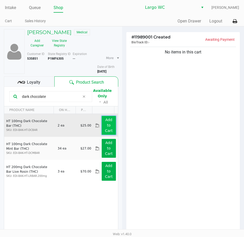
click at [105, 123] on app-button-loader "Add to Cart" at bounding box center [109, 125] width 8 height 15
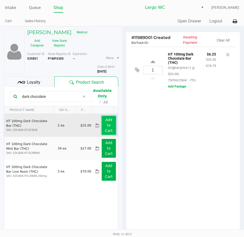
click at [108, 124] on button "Add to Cart" at bounding box center [109, 125] width 14 height 19
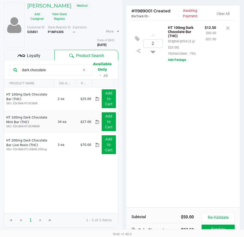
scroll to position [54, 0]
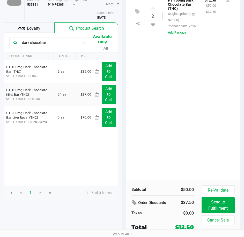
drag, startPoint x: 195, startPoint y: 81, endPoint x: 184, endPoint y: 79, distance: 10.7
click at [195, 81] on div "2 HT 100mg Dark Chocolate Bar (THC) Original price (2 @ $25.00) 75chocchew: -75…" at bounding box center [183, 86] width 114 height 187
click at [64, 44] on input "dark chocolate" at bounding box center [50, 43] width 60 height 8
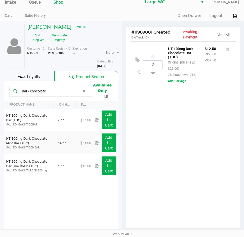
scroll to position [2, 0]
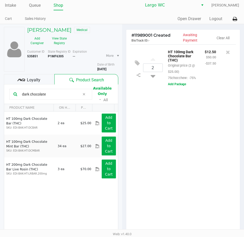
drag, startPoint x: 64, startPoint y: 95, endPoint x: 0, endPoint y: 96, distance: 63.8
click at [0, 96] on html "Intake Queue Shop Largo WC [PERSON_NAME] Cart Sales History Quick Sale Open Dra…" at bounding box center [122, 116] width 244 height 237
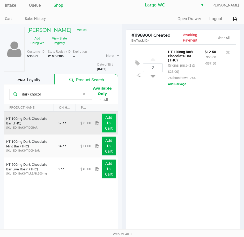
type input "dark chocol"
click at [105, 121] on app-button-loader "Add to Cart" at bounding box center [109, 122] width 8 height 15
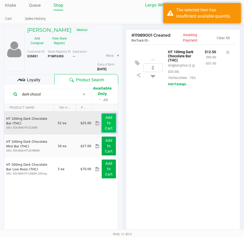
click at [106, 121] on app-button-loader "Add to Cart" at bounding box center [109, 122] width 8 height 15
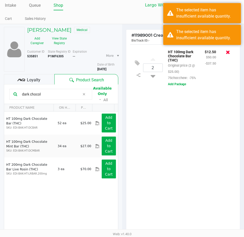
click at [227, 55] on icon at bounding box center [228, 52] width 4 height 5
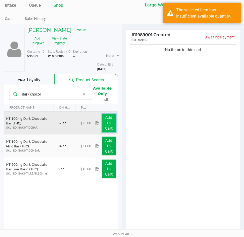
click at [107, 119] on app-button-loader "Add to Cart" at bounding box center [109, 122] width 8 height 15
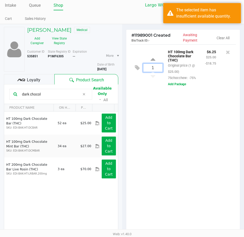
click at [154, 71] on input "1" at bounding box center [152, 68] width 19 height 8
type input "4"
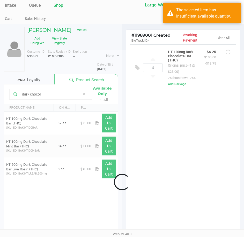
click at [183, 141] on div "Loading [PERSON_NAME] Medical Add Caregiver View State Registry Customer ID 535…" at bounding box center [122, 156] width 244 height 265
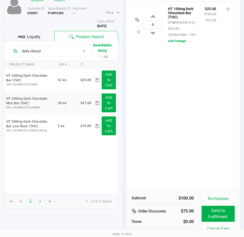
scroll to position [54, 0]
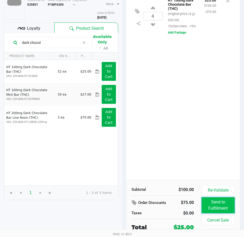
click at [222, 207] on button "Send to Fulfillment" at bounding box center [217, 205] width 33 height 16
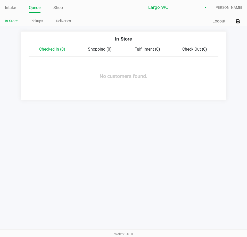
click at [170, 142] on div "Intake Queue Shop Largo WC [PERSON_NAME] In-Store Pickups Deliveries Quick Sale…" at bounding box center [123, 118] width 247 height 237
click at [36, 19] on link "Pickups" at bounding box center [36, 21] width 13 height 6
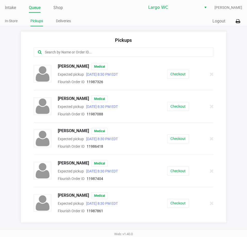
click at [78, 53] on input "text" at bounding box center [121, 52] width 154 height 6
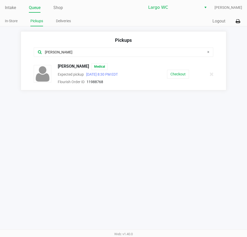
type input "[PERSON_NAME]"
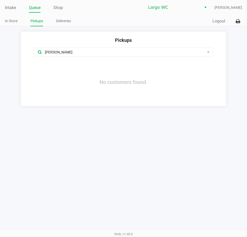
click at [209, 51] on icon at bounding box center [208, 52] width 2 height 4
click at [191, 52] on input "text" at bounding box center [121, 52] width 154 height 6
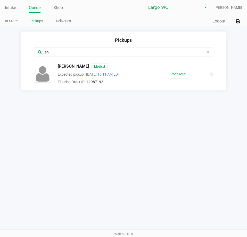
type input "sh"
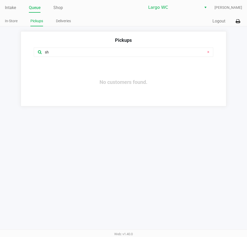
click at [209, 54] on icon at bounding box center [208, 52] width 2 height 4
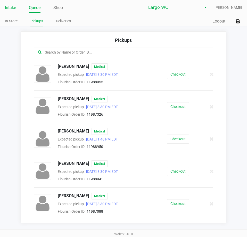
click at [13, 7] on link "Intake" at bounding box center [10, 7] width 11 height 7
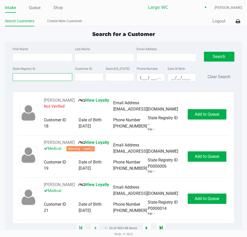
click at [48, 78] on input "State Registry ID" at bounding box center [42, 77] width 59 height 8
click at [40, 78] on input "State Registry ID" at bounding box center [42, 77] width 59 height 8
click at [47, 58] on input "First Name" at bounding box center [42, 57] width 59 height 8
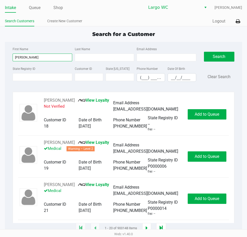
type input "[PERSON_NAME]"
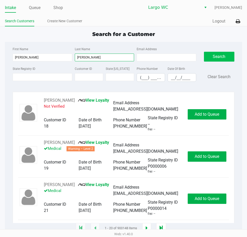
type input "[PERSON_NAME]"
click at [210, 55] on button "Search" at bounding box center [219, 57] width 30 height 10
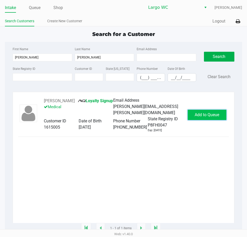
click at [213, 116] on span "Add to Queue" at bounding box center [207, 114] width 25 height 5
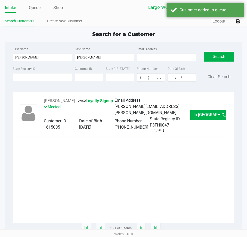
click at [212, 115] on span "In [GEOGRAPHIC_DATA]" at bounding box center [215, 114] width 43 height 5
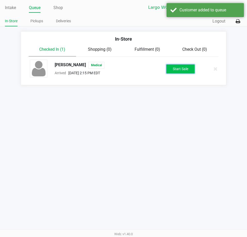
click at [169, 67] on button "Start Sale" at bounding box center [181, 68] width 28 height 9
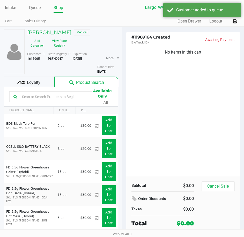
click at [63, 96] on input "text" at bounding box center [54, 97] width 68 height 8
click at [62, 41] on button "View State Registry" at bounding box center [58, 43] width 22 height 13
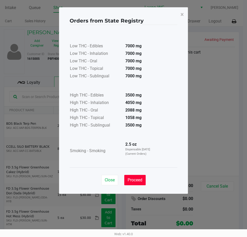
click at [136, 181] on span "Proceed" at bounding box center [135, 179] width 15 height 5
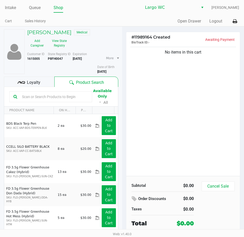
click at [55, 94] on input "text" at bounding box center [54, 97] width 68 height 8
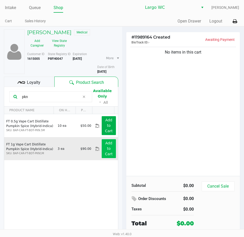
type input "pkn"
click at [103, 148] on button "Add to Cart" at bounding box center [109, 148] width 14 height 19
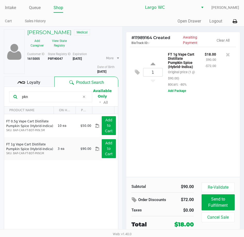
click at [61, 97] on input "pkn" at bounding box center [50, 97] width 60 height 8
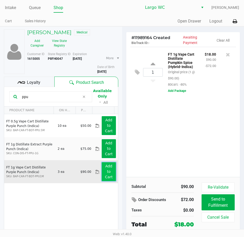
click at [106, 171] on app-button-loader "Add to Cart" at bounding box center [109, 171] width 8 height 15
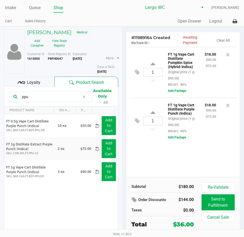
click at [59, 97] on input "ppu" at bounding box center [50, 97] width 60 height 8
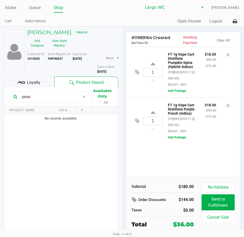
drag, startPoint x: 29, startPoint y: 98, endPoint x: 10, endPoint y: 98, distance: 18.6
click at [10, 98] on div "pinez" at bounding box center [50, 96] width 83 height 11
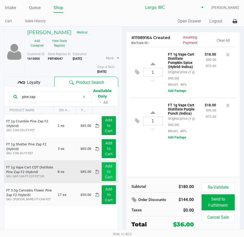
type input "pine zap"
click at [106, 170] on button "Add to Cart" at bounding box center [109, 171] width 14 height 19
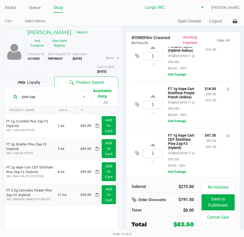
scroll to position [25, 0]
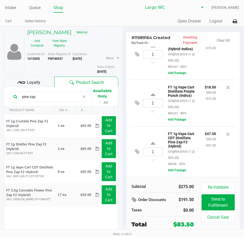
click at [82, 97] on icon at bounding box center [83, 97] width 3 height 4
click at [62, 97] on input "text" at bounding box center [54, 97] width 68 height 8
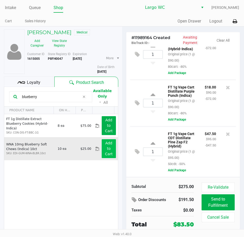
type input "blueberry"
click at [105, 143] on app-button-loader "Add to Cart" at bounding box center [109, 148] width 8 height 15
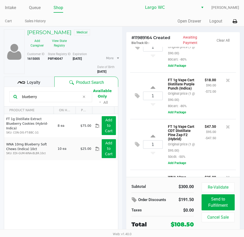
scroll to position [71, 0]
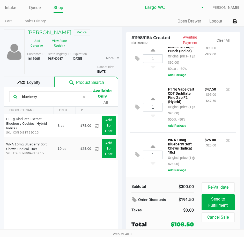
click at [88, 96] on div "blueberry" at bounding box center [50, 96] width 83 height 11
click at [83, 97] on icon at bounding box center [83, 97] width 3 height 4
click at [66, 97] on input "text" at bounding box center [54, 97] width 68 height 8
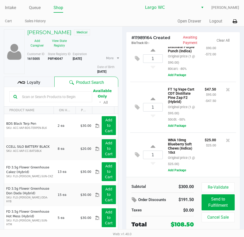
click at [56, 98] on input "text" at bounding box center [54, 97] width 68 height 8
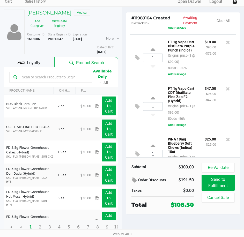
scroll to position [52, 0]
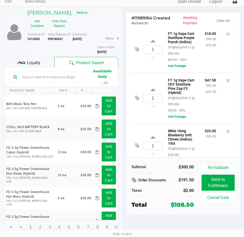
click at [35, 64] on span "Loyalty" at bounding box center [33, 63] width 13 height 6
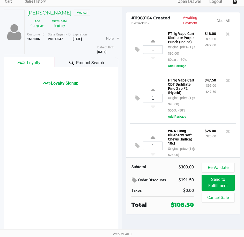
click at [90, 58] on div "Product Search" at bounding box center [86, 62] width 64 height 10
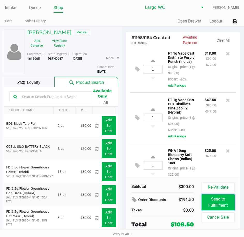
click at [219, 200] on button "Send to Fulfillment" at bounding box center [217, 202] width 33 height 16
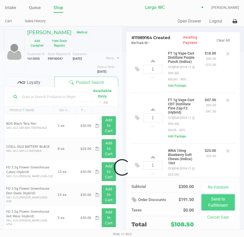
scroll to position [71, 0]
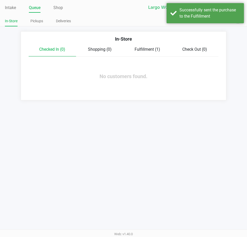
click at [152, 45] on div "In-Store" at bounding box center [124, 40] width 198 height 11
click at [139, 50] on span "Fulfillment (1)" at bounding box center [148, 49] width 26 height 5
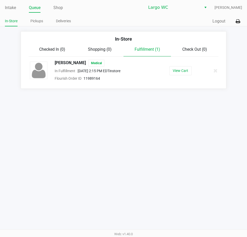
click at [61, 52] on div "Checked In (0)" at bounding box center [53, 49] width 48 height 6
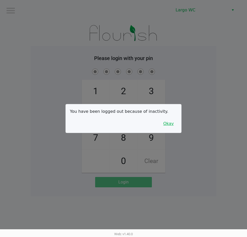
click at [172, 125] on button "Okay" at bounding box center [168, 124] width 17 height 10
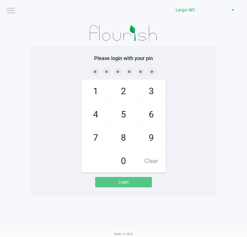
click at [205, 63] on div "Please login with your pin 1 4 7 2 5 8 0 3 6 9 Clear Login" at bounding box center [124, 121] width 186 height 132
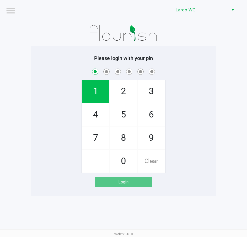
checkbox input "true"
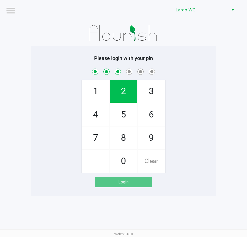
checkbox input "true"
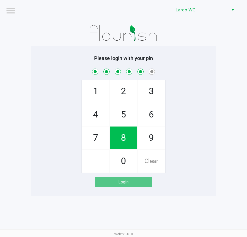
checkbox input "true"
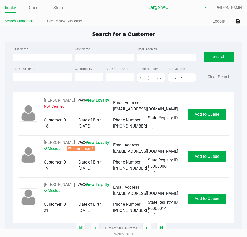
click at [45, 60] on input "First Name" at bounding box center [42, 57] width 59 height 8
type input "[PERSON_NAME]"
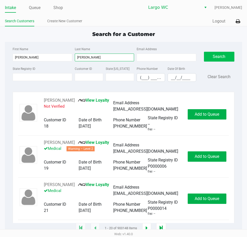
type input "[PERSON_NAME]"
click at [216, 55] on button "Search" at bounding box center [219, 57] width 30 height 10
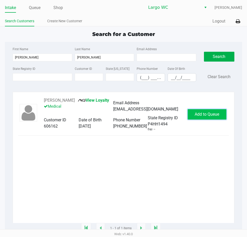
click at [211, 110] on button "Add to Queue" at bounding box center [207, 114] width 39 height 10
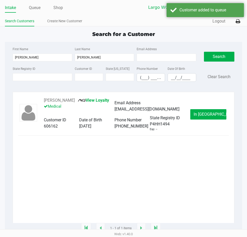
click at [211, 114] on span "In [GEOGRAPHIC_DATA]" at bounding box center [215, 114] width 43 height 5
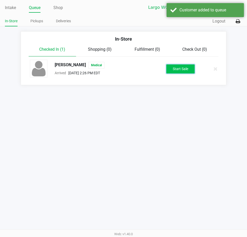
click at [189, 71] on button "Start Sale" at bounding box center [181, 68] width 28 height 9
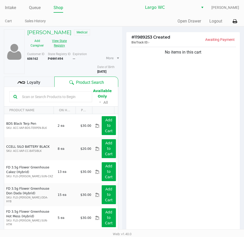
click at [65, 44] on button "View State Registry" at bounding box center [58, 43] width 22 height 13
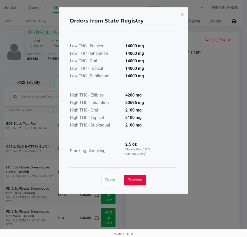
click at [137, 178] on span "Proceed" at bounding box center [135, 179] width 15 height 5
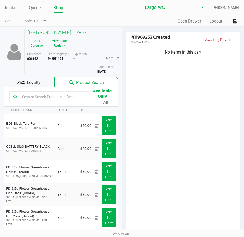
click at [72, 99] on input "text" at bounding box center [54, 97] width 68 height 8
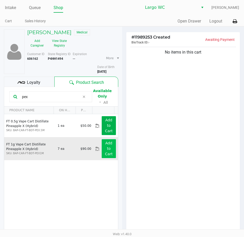
type input "pex"
click at [102, 145] on button "Add to Cart" at bounding box center [109, 148] width 14 height 19
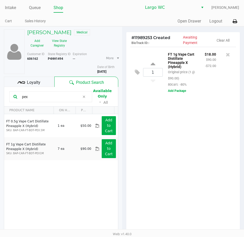
click at [83, 98] on icon at bounding box center [83, 97] width 3 height 4
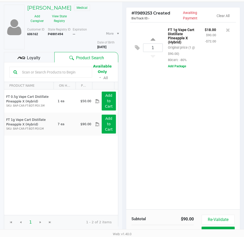
scroll to position [54, 0]
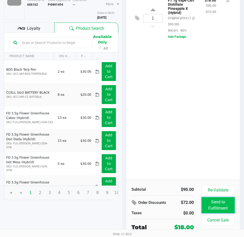
click at [218, 202] on button "Send to Fulfillment" at bounding box center [217, 205] width 33 height 16
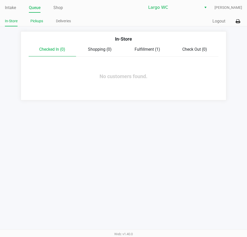
click at [42, 25] on li "Pickups" at bounding box center [36, 21] width 13 height 9
click at [32, 19] on link "Pickups" at bounding box center [36, 21] width 13 height 6
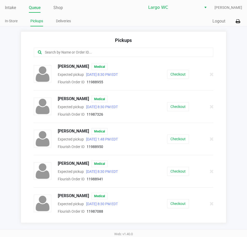
click at [77, 56] on div at bounding box center [124, 52] width 180 height 9
click at [79, 53] on input "text" at bounding box center [121, 52] width 154 height 6
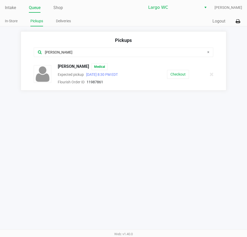
type input "[PERSON_NAME]"
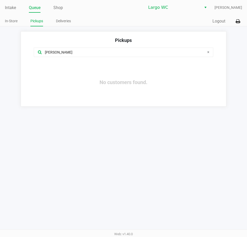
click at [210, 52] on div "[PERSON_NAME]" at bounding box center [124, 52] width 180 height 9
click at [209, 51] on icon at bounding box center [208, 52] width 2 height 4
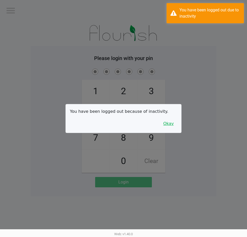
click at [170, 127] on button "Okay" at bounding box center [168, 124] width 17 height 10
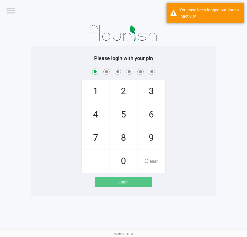
checkbox input "true"
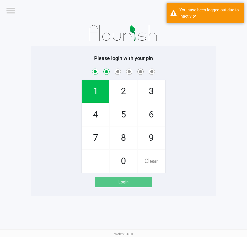
checkbox input "true"
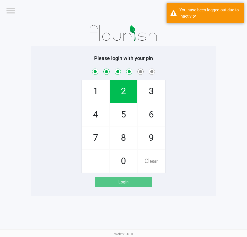
checkbox input "true"
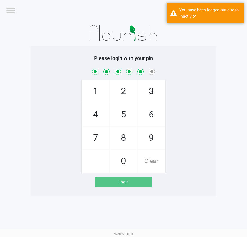
checkbox input "true"
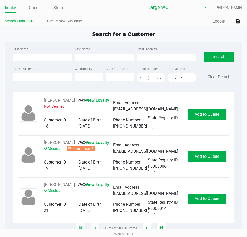
click at [46, 59] on input "First Name" at bounding box center [42, 57] width 59 height 8
type input "[PERSON_NAME]"
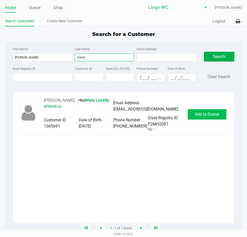
type input "minor"
click at [210, 115] on span "Add to Queue" at bounding box center [207, 114] width 25 height 5
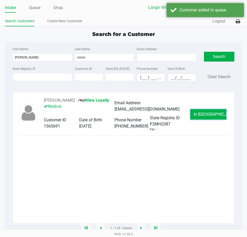
click at [211, 115] on span "In [GEOGRAPHIC_DATA]" at bounding box center [215, 114] width 43 height 5
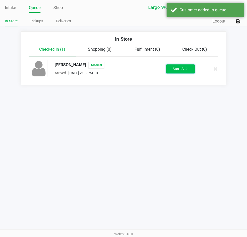
click at [189, 64] on button "Start Sale" at bounding box center [181, 68] width 28 height 9
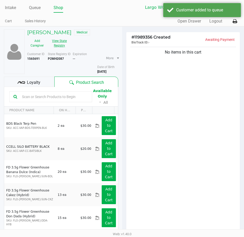
click at [63, 42] on button "View State Registry" at bounding box center [58, 43] width 22 height 13
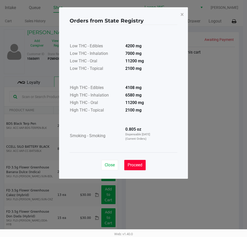
drag, startPoint x: 134, startPoint y: 164, endPoint x: 97, endPoint y: 124, distance: 53.7
click at [134, 163] on span "Proceed" at bounding box center [135, 164] width 15 height 5
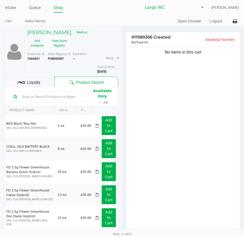
click at [61, 97] on input "text" at bounding box center [54, 97] width 68 height 8
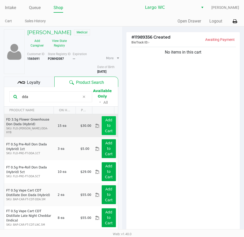
type input "dda"
click at [105, 125] on app-button-loader "Add to Cart" at bounding box center [109, 125] width 8 height 15
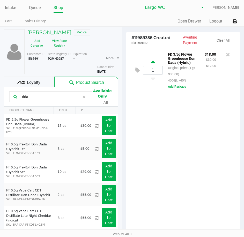
click at [153, 63] on icon at bounding box center [152, 62] width 5 height 6
type input "2"
click at [86, 97] on span at bounding box center [84, 97] width 8 height 6
click at [70, 98] on input "text" at bounding box center [54, 97] width 68 height 8
click at [43, 81] on div "Loyalty" at bounding box center [29, 81] width 50 height 10
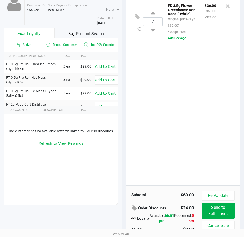
scroll to position [52, 0]
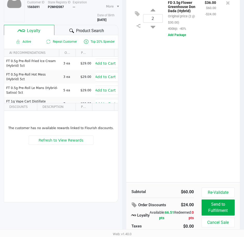
click at [68, 29] on div at bounding box center [71, 31] width 6 height 6
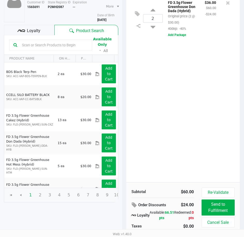
click at [59, 47] on input "text" at bounding box center [54, 45] width 68 height 8
click at [63, 46] on input "text" at bounding box center [54, 45] width 68 height 8
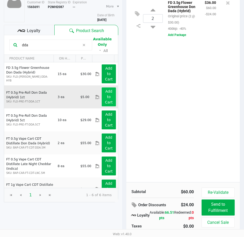
type input "dda"
click at [103, 97] on button "Add to Cart" at bounding box center [109, 96] width 14 height 19
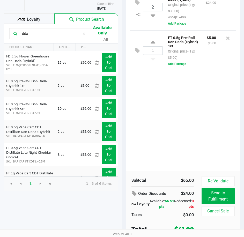
scroll to position [65, 0]
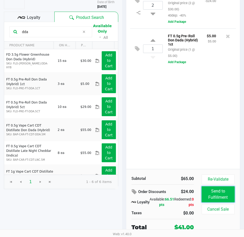
click at [213, 196] on button "Send to Fulfillment" at bounding box center [217, 194] width 33 height 16
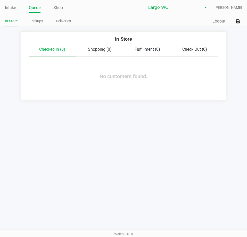
drag, startPoint x: 12, startPoint y: 10, endPoint x: 17, endPoint y: 12, distance: 5.4
click at [12, 10] on link "Intake" at bounding box center [10, 7] width 11 height 7
